Goal: Task Accomplishment & Management: Use online tool/utility

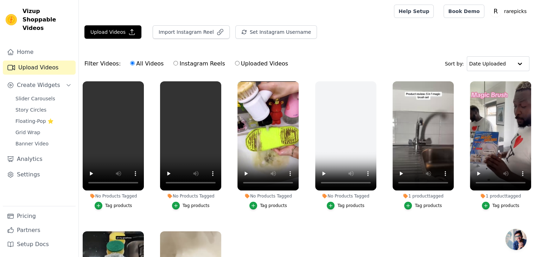
click at [111, 203] on div "Tag products" at bounding box center [118, 206] width 27 height 6
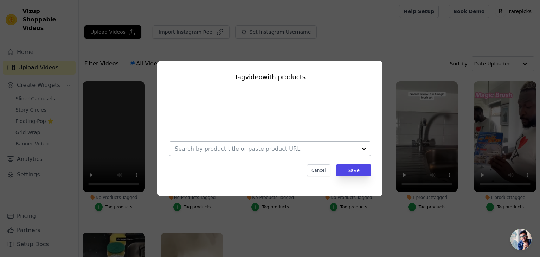
click at [259, 152] on input "No Products Tagged Tag video with products Cancel Save Tag products" at bounding box center [266, 148] width 182 height 7
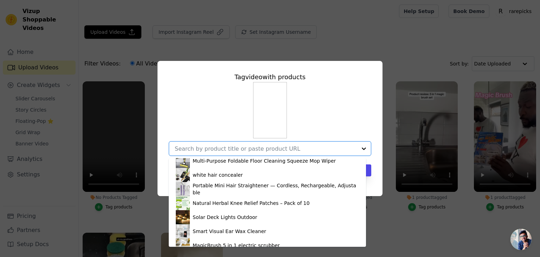
scroll to position [66, 0]
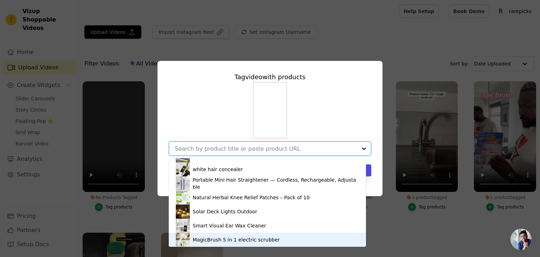
click at [241, 236] on div "MagicBrush 5 in 1 electric scrubber" at bounding box center [236, 239] width 87 height 7
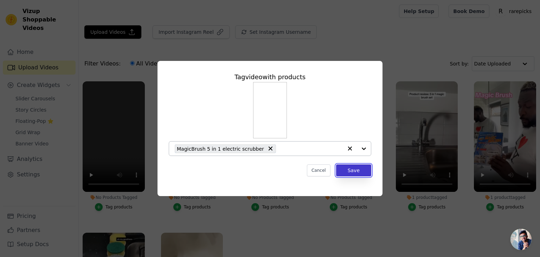
click at [354, 173] on button "Save" at bounding box center [353, 170] width 35 height 12
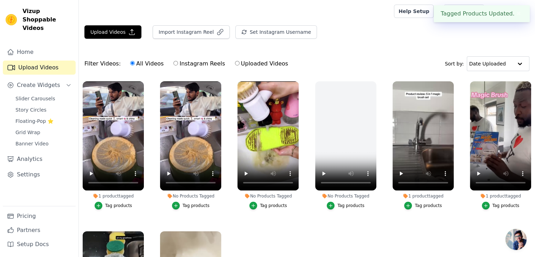
click at [196, 205] on div "Tag products" at bounding box center [196, 206] width 27 height 6
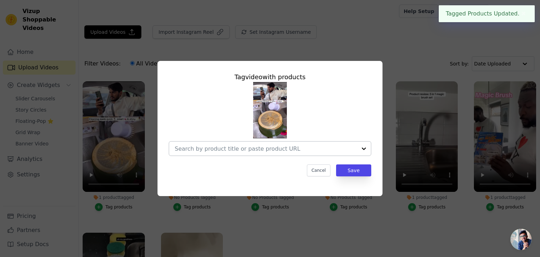
click at [290, 145] on input "No Products Tagged Tag video with products Cancel Save Tag products" at bounding box center [266, 148] width 182 height 7
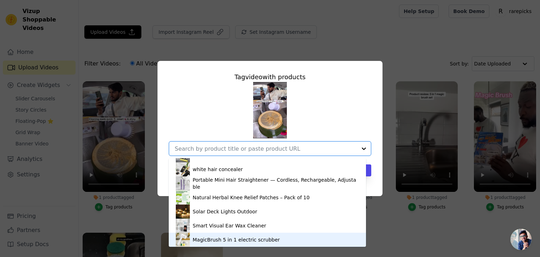
click at [262, 241] on div "MagicBrush 5 in 1 electric scrubber" at bounding box center [236, 239] width 87 height 7
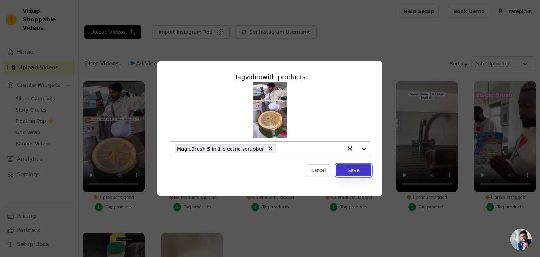
click at [351, 175] on button "Save" at bounding box center [353, 170] width 35 height 12
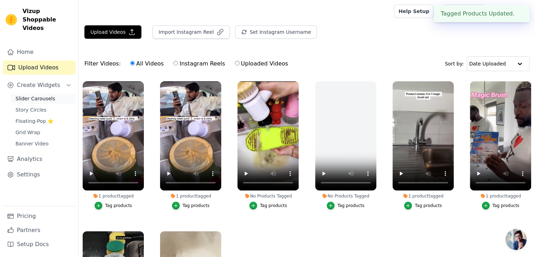
click at [43, 95] on span "Slider Carousels" at bounding box center [35, 98] width 40 height 7
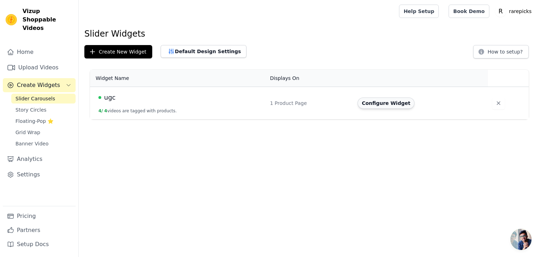
click at [373, 99] on button "Configure Widget" at bounding box center [386, 102] width 57 height 11
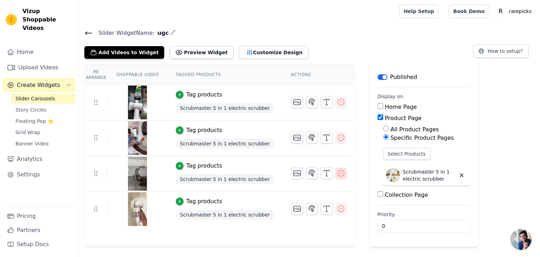
click at [337, 172] on icon "button" at bounding box center [341, 173] width 8 height 8
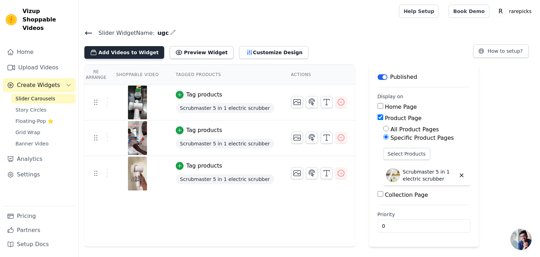
click at [141, 48] on button "Add Videos to Widget" at bounding box center [124, 52] width 80 height 13
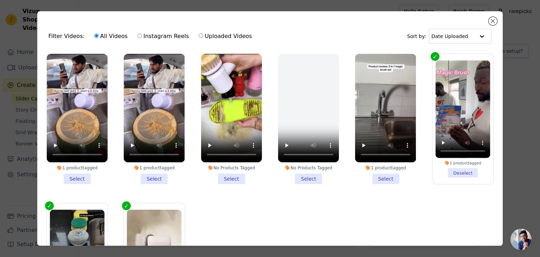
click at [78, 174] on li "1 product tagged Select" at bounding box center [77, 119] width 61 height 130
click at [0, 0] on input "1 product tagged Select" at bounding box center [0, 0] width 0 height 0
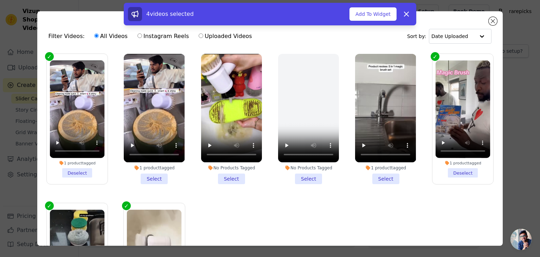
click at [231, 178] on li "No Products Tagged Select" at bounding box center [231, 119] width 61 height 130
click at [0, 0] on input "No Products Tagged Select" at bounding box center [0, 0] width 0 height 0
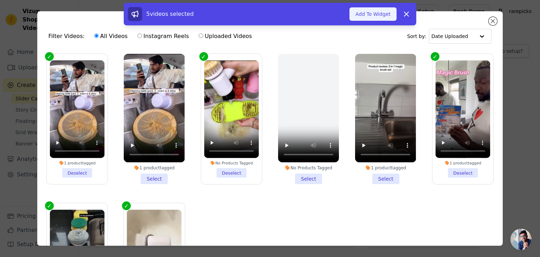
click at [380, 10] on button "Add To Widget" at bounding box center [373, 13] width 47 height 13
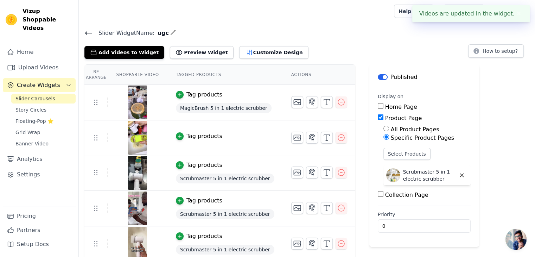
scroll to position [4, 0]
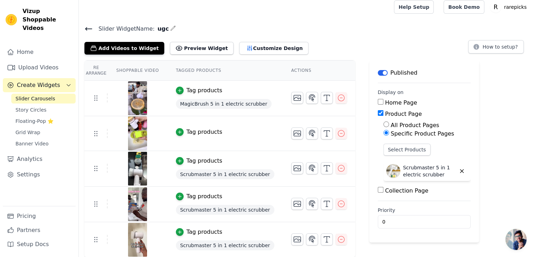
click at [200, 131] on div "Tag products" at bounding box center [204, 132] width 36 height 8
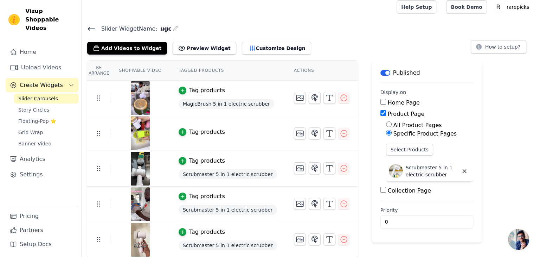
scroll to position [0, 0]
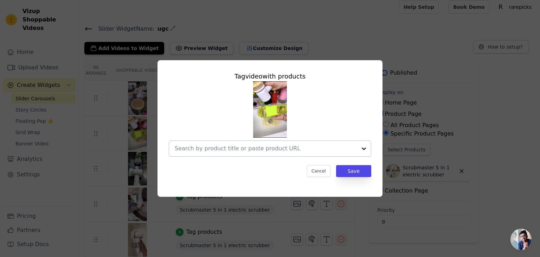
click at [239, 146] on input "text" at bounding box center [266, 148] width 182 height 8
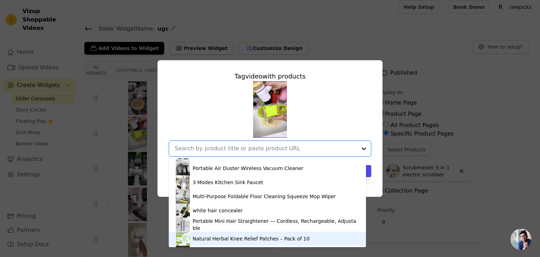
scroll to position [68, 0]
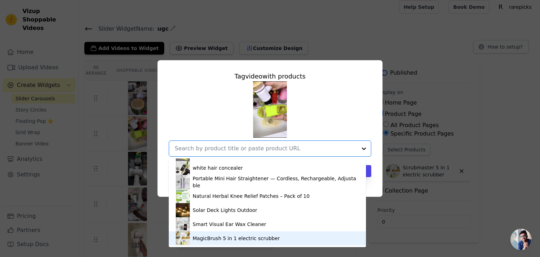
click at [236, 235] on div "MagicBrush 5 in 1 electric scrubber" at bounding box center [236, 238] width 87 height 7
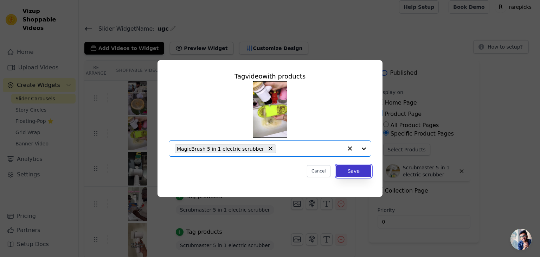
click at [345, 169] on button "Save" at bounding box center [353, 171] width 35 height 12
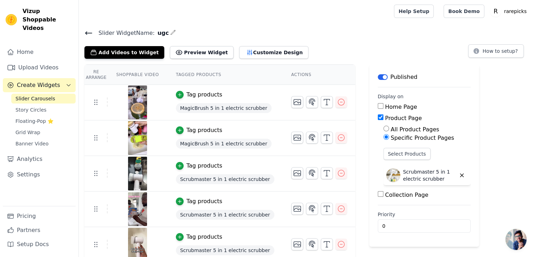
scroll to position [5, 0]
